Goal: Task Accomplishment & Management: Use online tool/utility

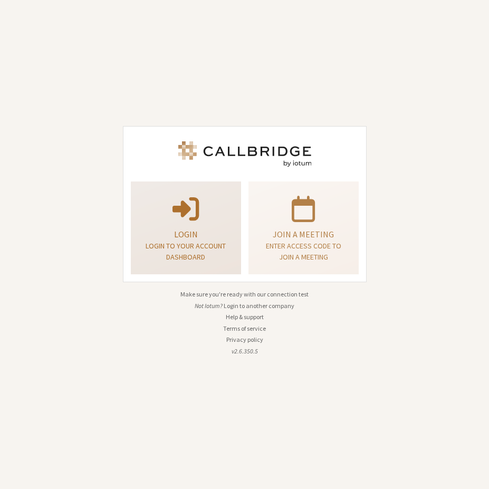
click at [208, 244] on p "Login to your account dashboard" at bounding box center [186, 252] width 84 height 22
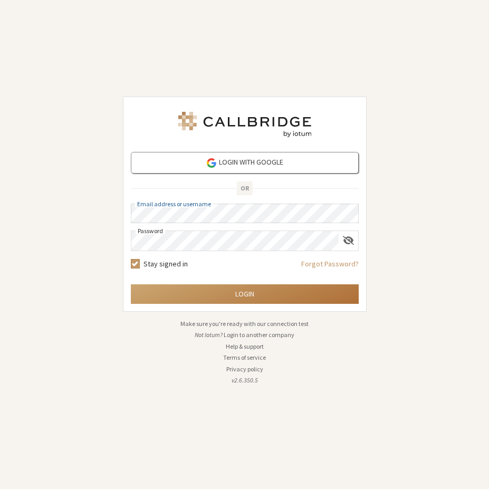
click at [230, 291] on button "Login" at bounding box center [245, 294] width 228 height 20
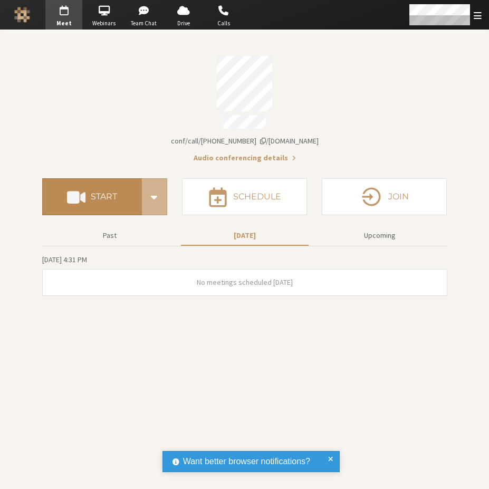
drag, startPoint x: 110, startPoint y: 171, endPoint x: 110, endPoint y: 177, distance: 6.4
click at [109, 172] on div "Start Schedule Join" at bounding box center [244, 193] width 405 height 59
click at [109, 198] on button "Start" at bounding box center [92, 196] width 100 height 37
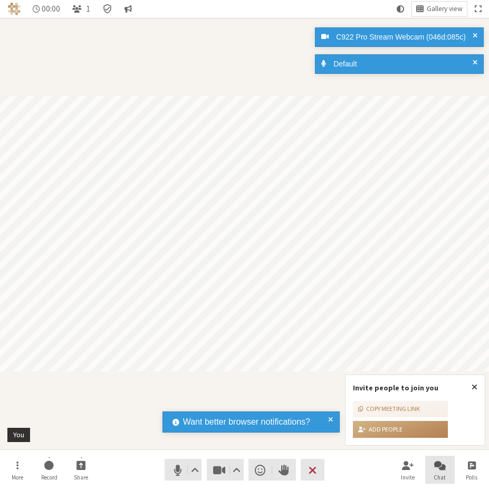
click at [435, 478] on span "Chat" at bounding box center [440, 477] width 12 height 6
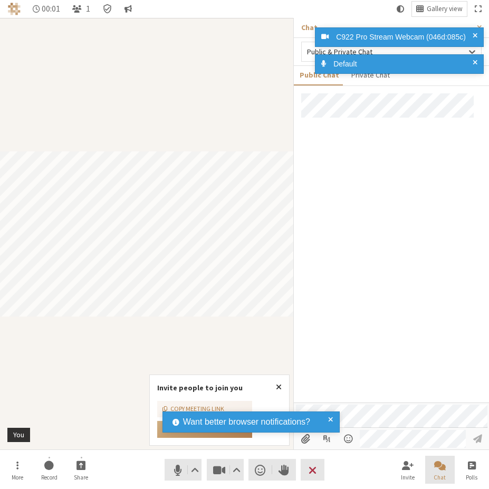
click at [434, 477] on span "Chat" at bounding box center [440, 477] width 12 height 6
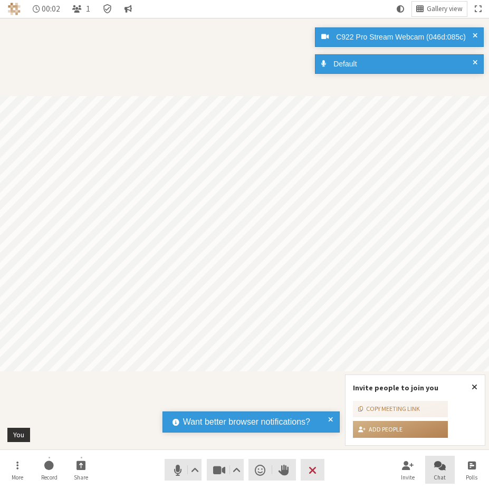
click at [434, 477] on span "Chat" at bounding box center [440, 477] width 12 height 6
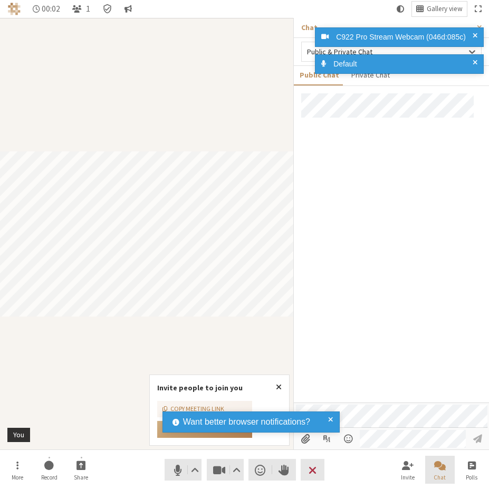
click at [434, 477] on span "Chat" at bounding box center [440, 477] width 12 height 6
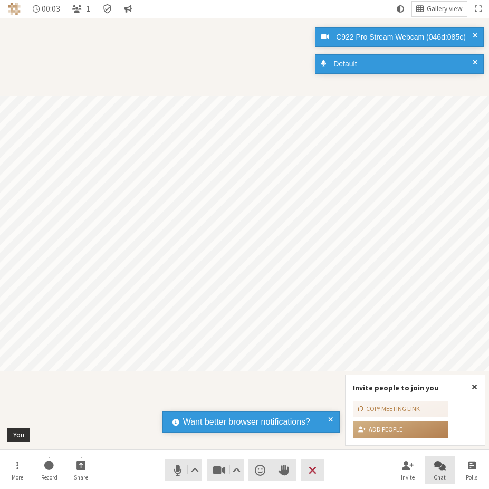
click at [434, 477] on span "Chat" at bounding box center [440, 477] width 12 height 6
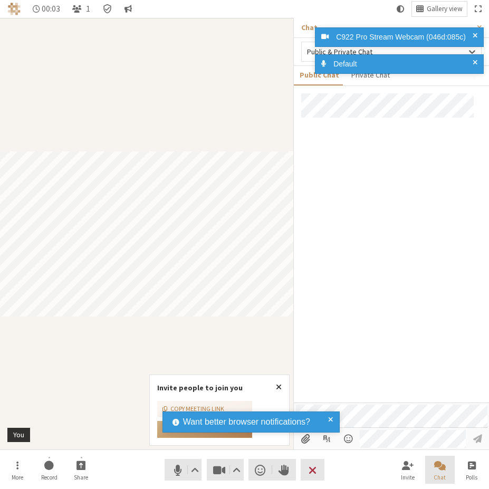
click at [434, 477] on span "Chat" at bounding box center [440, 477] width 12 height 6
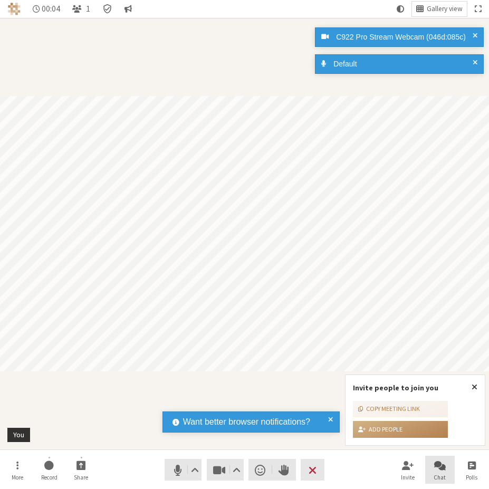
click at [434, 477] on span "Chat" at bounding box center [440, 477] width 12 height 6
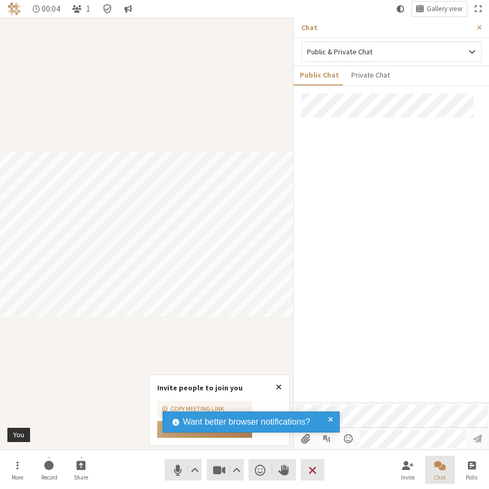
click at [434, 477] on span "Chat" at bounding box center [440, 477] width 12 height 6
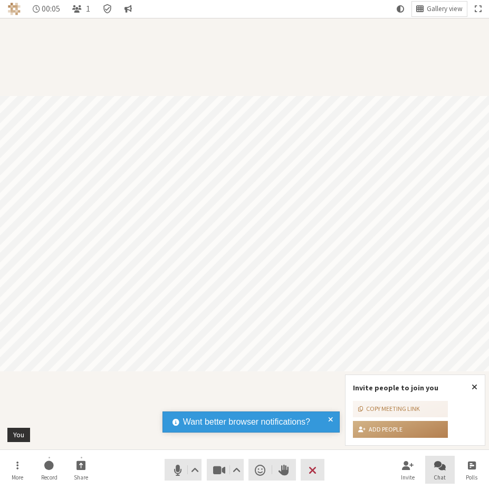
click at [434, 477] on span "Chat" at bounding box center [440, 477] width 12 height 6
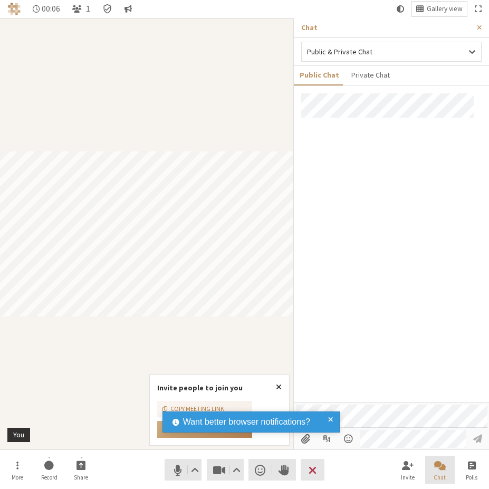
click at [440, 476] on span "Chat" at bounding box center [440, 477] width 12 height 6
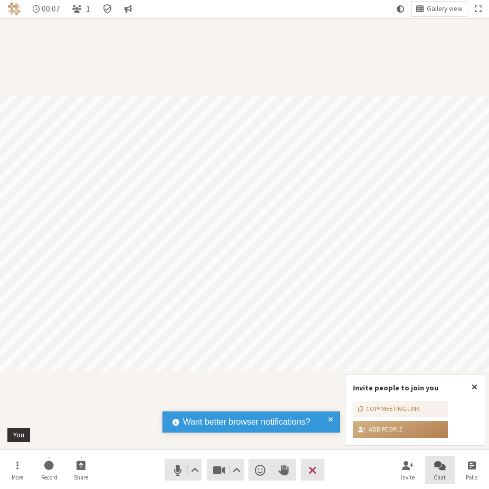
click at [440, 476] on span "Chat" at bounding box center [440, 477] width 12 height 6
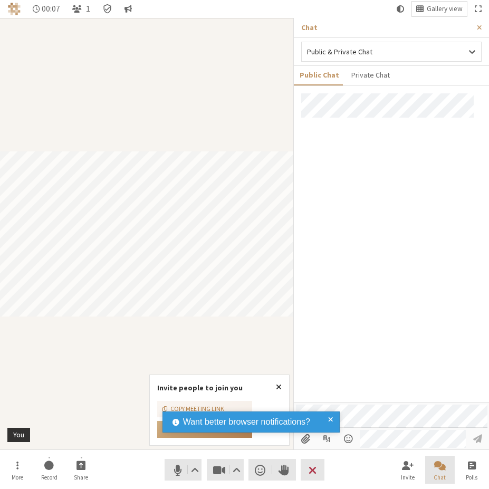
click at [440, 476] on span "Chat" at bounding box center [440, 477] width 12 height 6
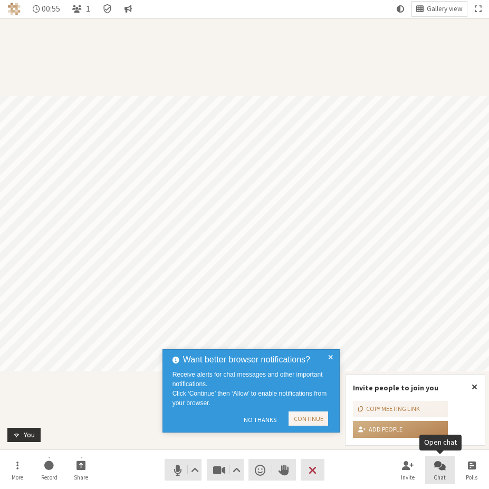
click at [443, 466] on span "Open chat" at bounding box center [440, 465] width 12 height 12
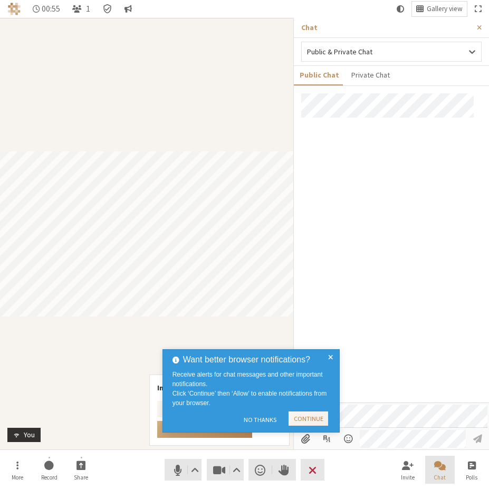
click at [443, 466] on span "Close chat" at bounding box center [440, 465] width 12 height 12
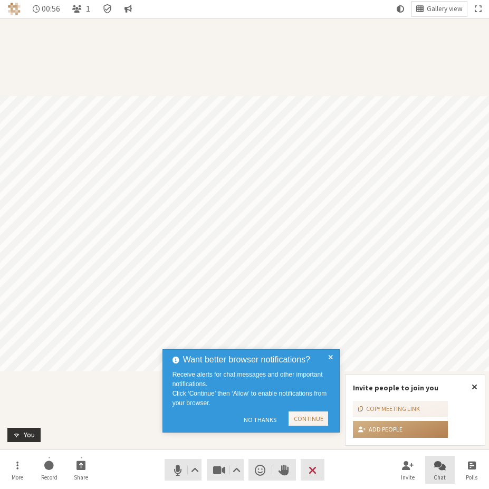
click at [443, 466] on span "Open chat" at bounding box center [440, 465] width 12 height 12
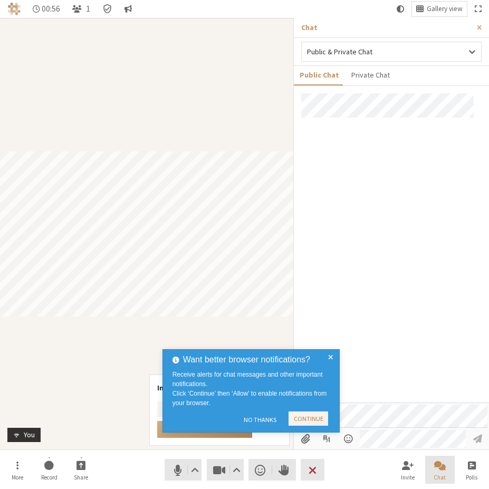
click at [443, 466] on span "Close chat" at bounding box center [440, 465] width 12 height 12
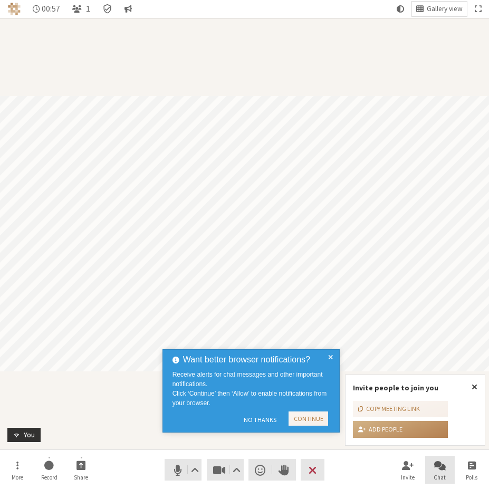
click at [443, 466] on span "Open chat" at bounding box center [440, 465] width 12 height 12
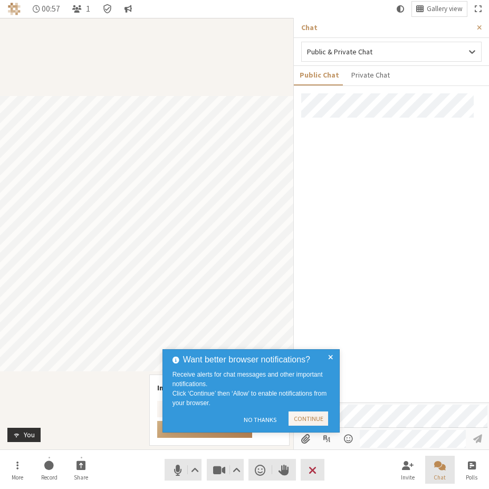
click at [443, 466] on span "Close chat" at bounding box center [440, 465] width 12 height 12
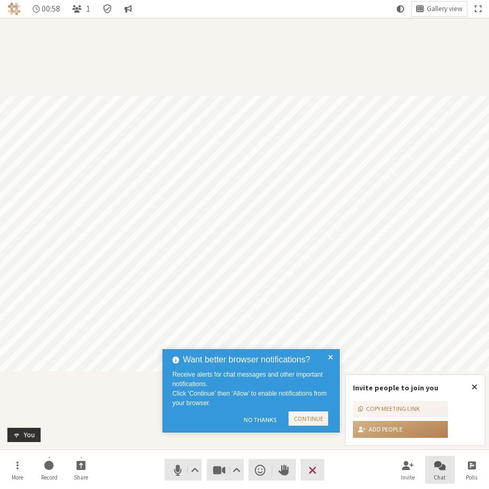
click at [443, 466] on span "Open chat" at bounding box center [440, 465] width 12 height 12
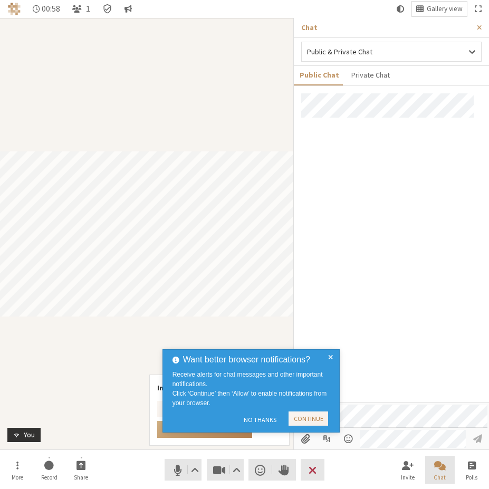
click at [443, 466] on span "Close chat" at bounding box center [440, 465] width 12 height 12
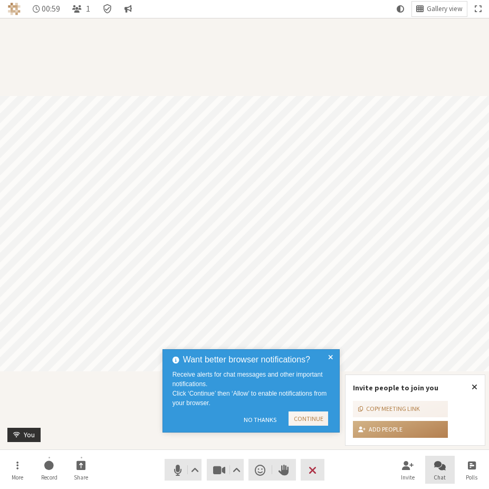
click at [443, 466] on span "Open chat" at bounding box center [440, 465] width 12 height 12
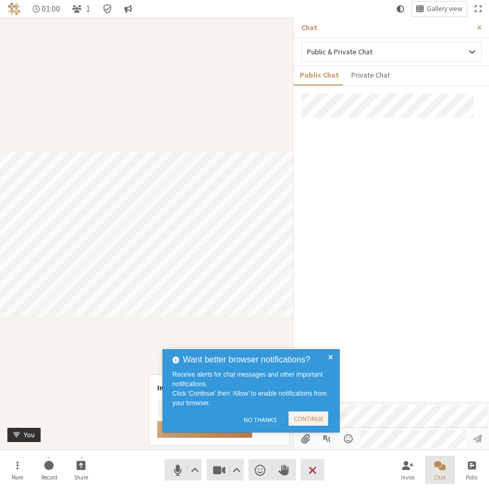
click at [443, 466] on span "Close chat" at bounding box center [440, 465] width 12 height 12
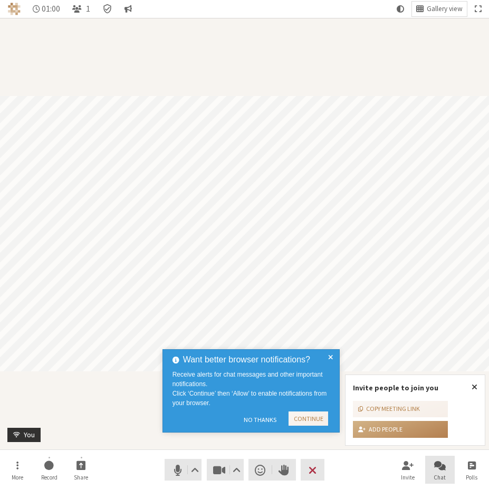
click at [443, 466] on span "Open chat" at bounding box center [440, 465] width 12 height 12
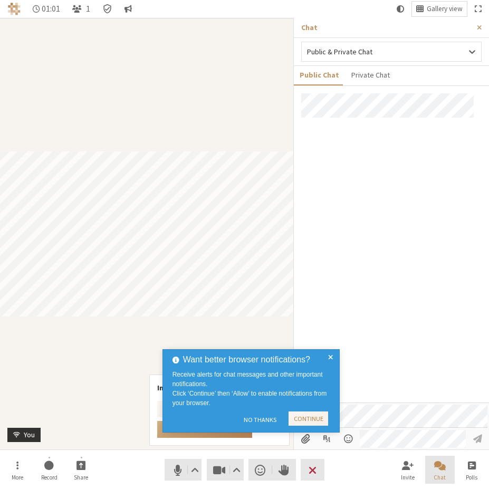
click at [443, 466] on span "Close chat" at bounding box center [440, 465] width 12 height 12
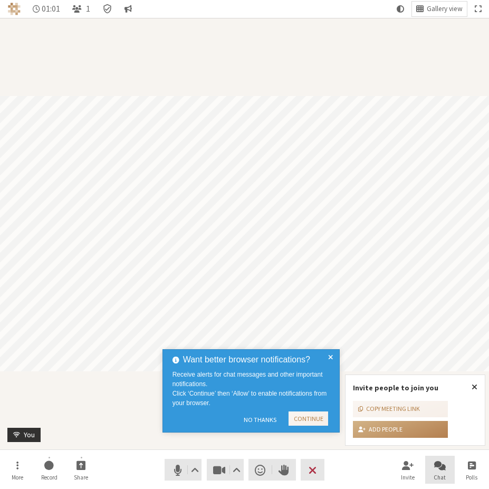
click at [443, 466] on span "Open chat" at bounding box center [440, 465] width 12 height 12
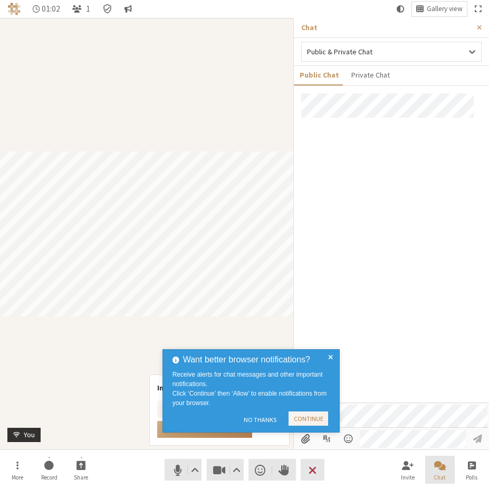
click at [443, 466] on span "Close chat" at bounding box center [440, 465] width 12 height 12
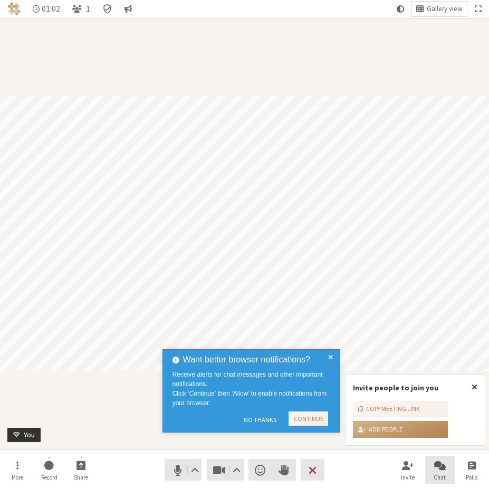
click at [443, 466] on span "Open chat" at bounding box center [440, 465] width 12 height 12
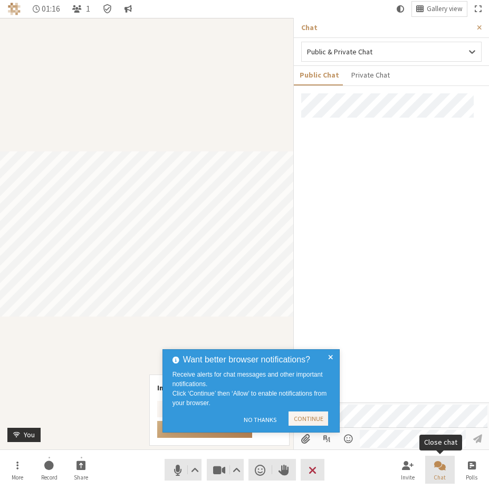
click at [438, 474] on span "Chat" at bounding box center [440, 477] width 12 height 6
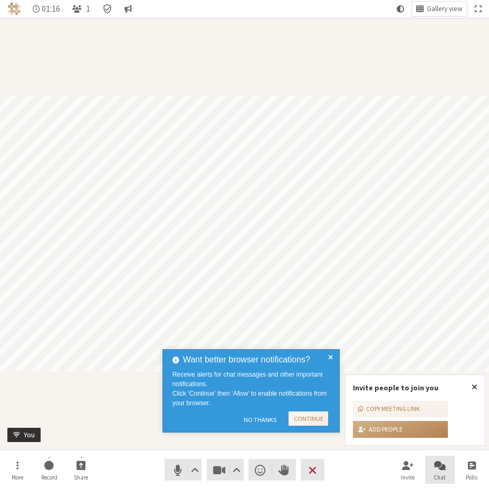
click at [438, 474] on span "Chat" at bounding box center [440, 477] width 12 height 6
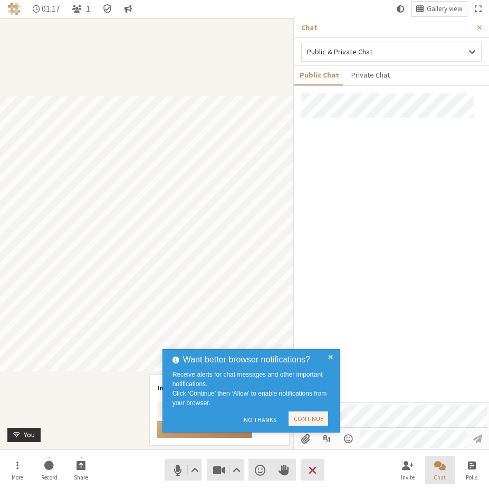
click at [438, 474] on span "Chat" at bounding box center [440, 477] width 12 height 6
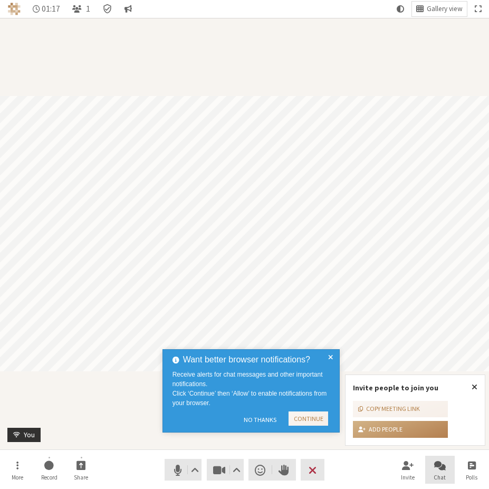
click at [438, 474] on span "Chat" at bounding box center [440, 477] width 12 height 6
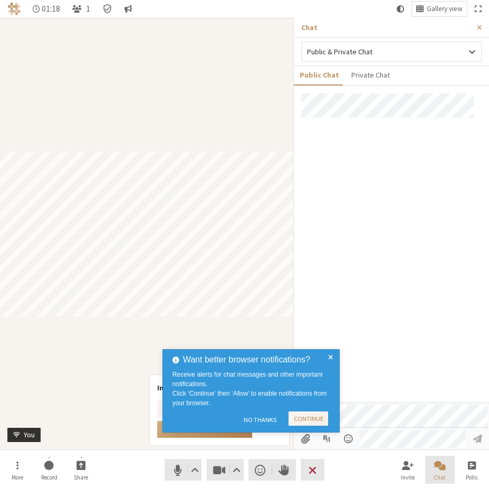
click at [438, 474] on span "Chat" at bounding box center [440, 477] width 12 height 6
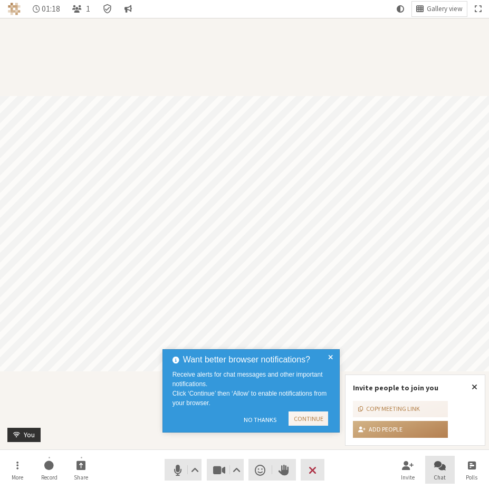
click at [438, 474] on span "Chat" at bounding box center [440, 477] width 12 height 6
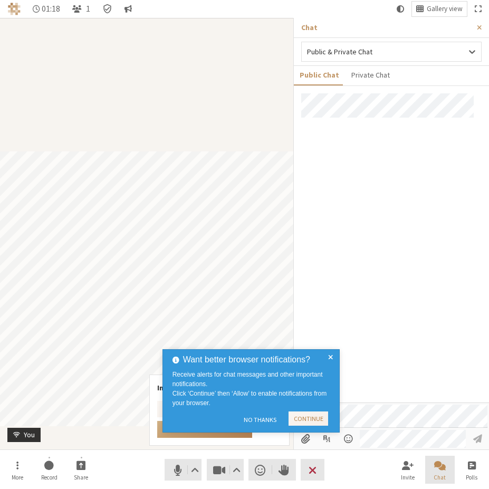
click at [438, 474] on span "Chat" at bounding box center [440, 477] width 12 height 6
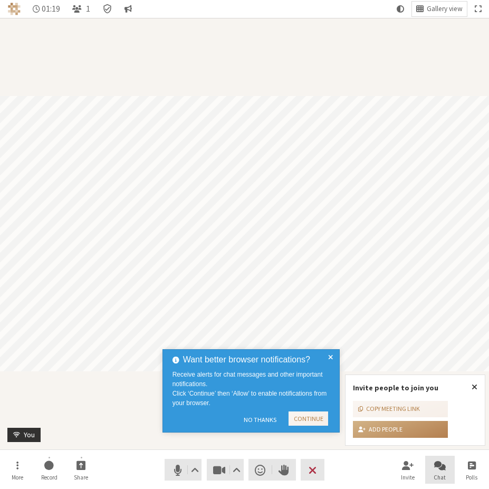
click at [438, 474] on span "Chat" at bounding box center [440, 477] width 12 height 6
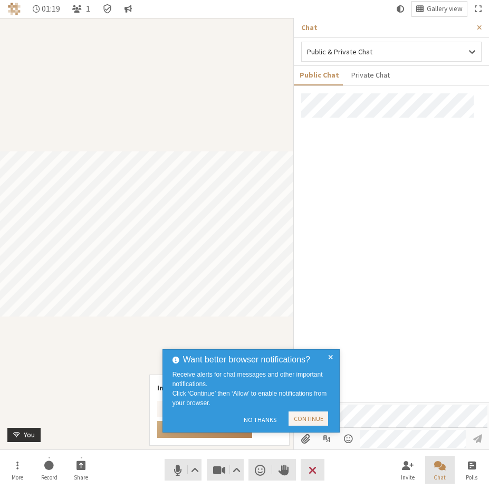
click at [438, 474] on span "Chat" at bounding box center [440, 477] width 12 height 6
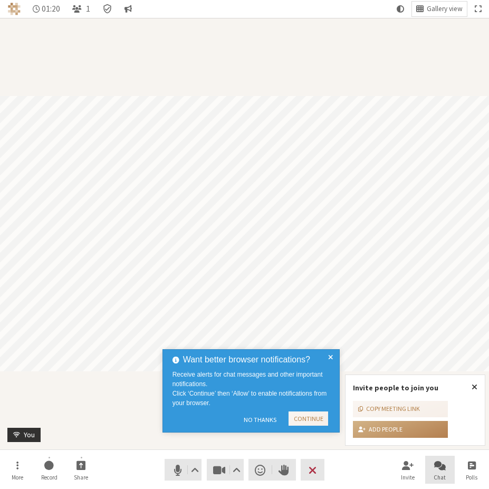
click at [438, 474] on span "Chat" at bounding box center [440, 477] width 12 height 6
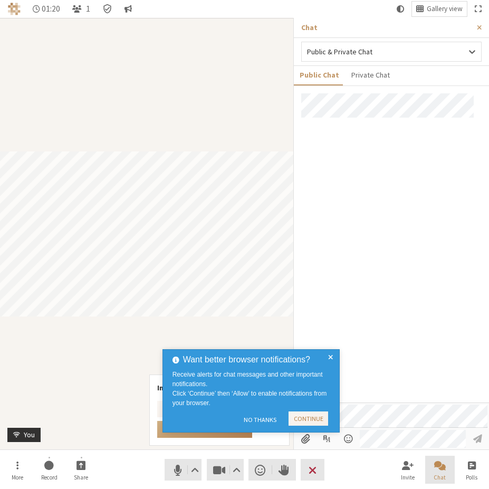
click at [438, 474] on span "Chat" at bounding box center [440, 477] width 12 height 6
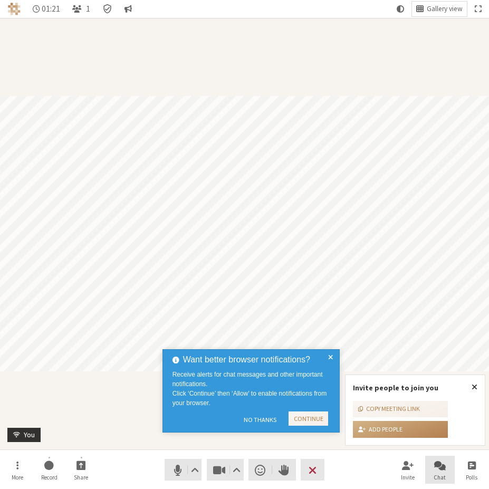
click at [438, 474] on span "Chat" at bounding box center [440, 477] width 12 height 6
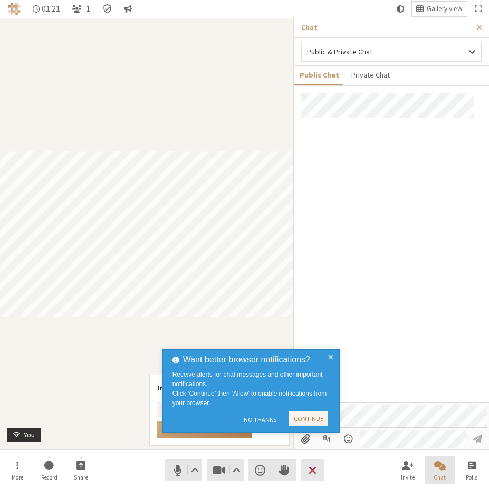
click at [438, 474] on span "Chat" at bounding box center [440, 477] width 12 height 6
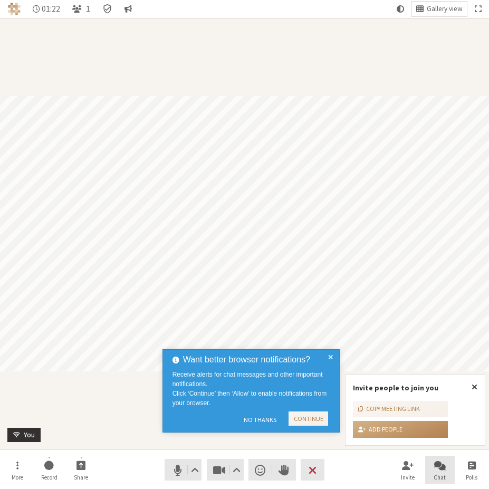
click at [438, 474] on span "Chat" at bounding box center [440, 477] width 12 height 6
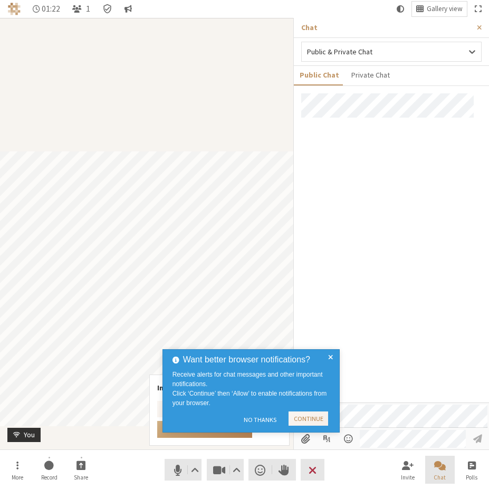
click at [438, 474] on span "Chat" at bounding box center [440, 477] width 12 height 6
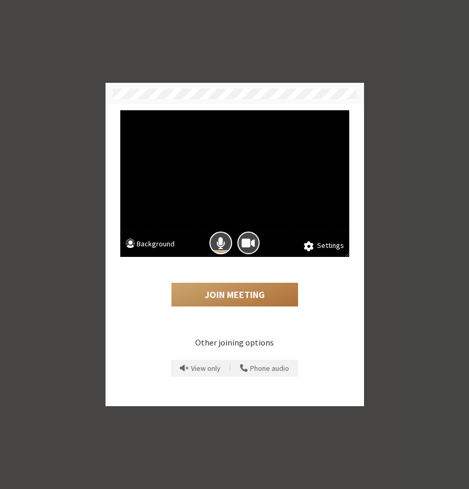
click at [235, 297] on button "Join Meeting" at bounding box center [234, 295] width 127 height 24
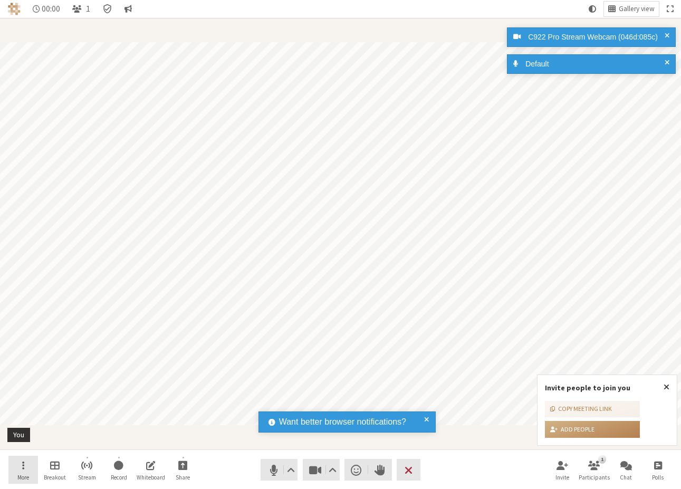
click at [20, 465] on button "More" at bounding box center [23, 470] width 30 height 28
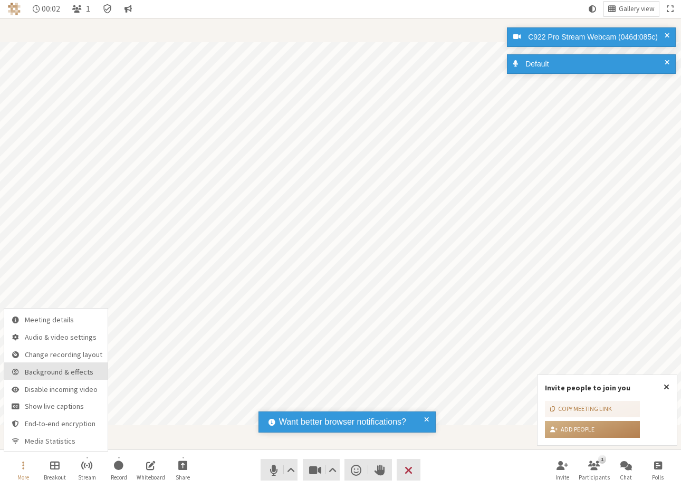
click at [58, 373] on span "Background & effects" at bounding box center [64, 372] width 78 height 8
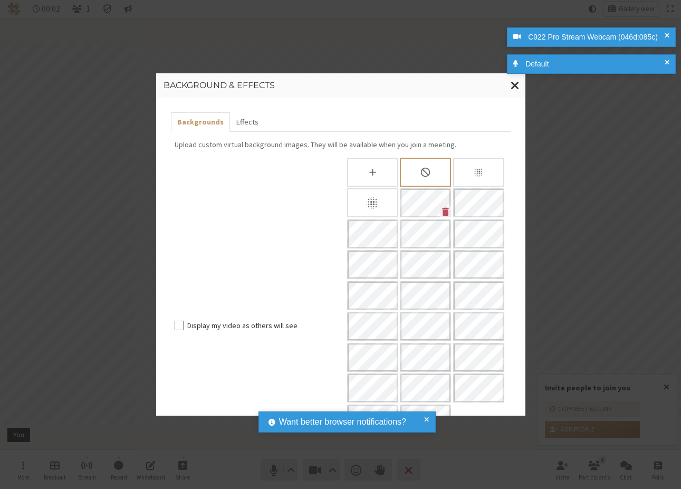
click at [79, 284] on div "Background & effects Backgrounds Effects Upload custom virtual background image…" at bounding box center [340, 244] width 681 height 489
